Goal: Task Accomplishment & Management: Manage account settings

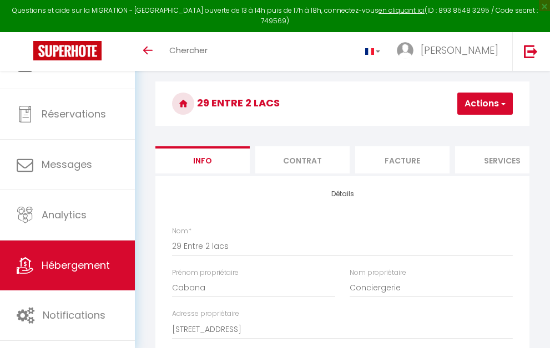
select select "4"
select select "2"
select select "1"
select select "16:00"
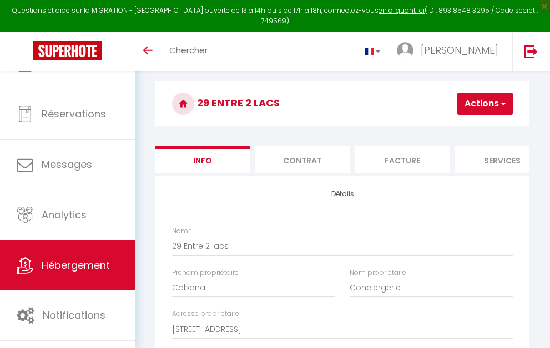
select select "23:45"
select select "11:00"
select select "30"
select select "120"
select select "28"
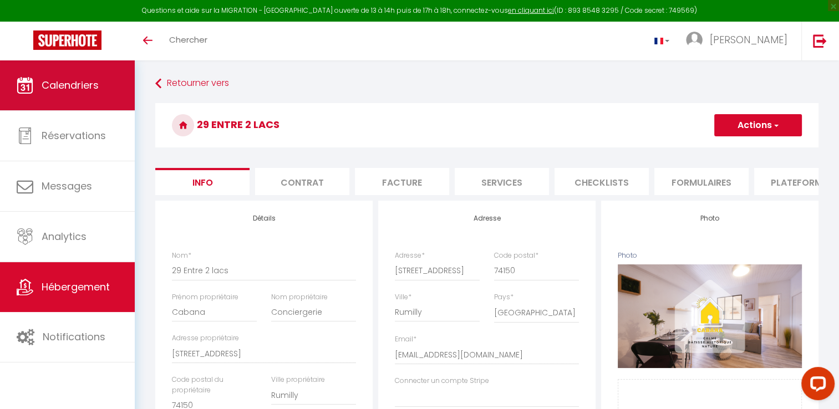
click at [75, 86] on span "Calendriers" at bounding box center [70, 85] width 57 height 14
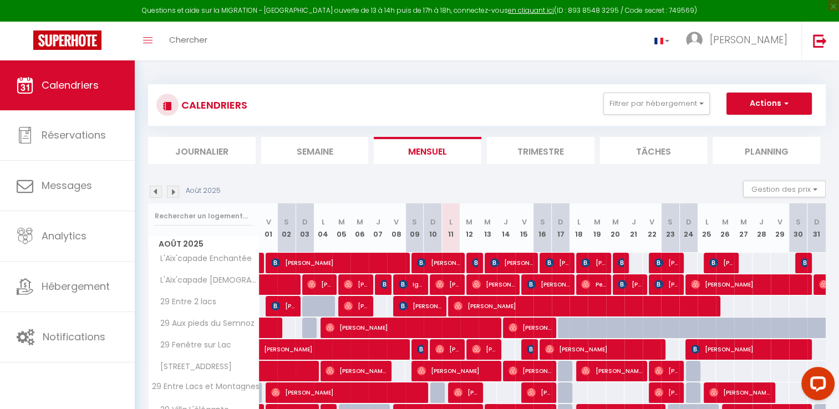
scroll to position [104, 0]
